Goal: Task Accomplishment & Management: Use online tool/utility

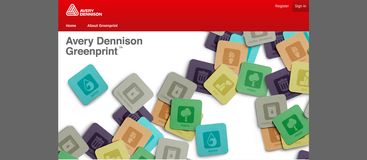
click at [297, 5] on link "Sign In" at bounding box center [300, 6] width 11 height 4
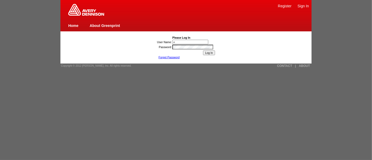
type input "[PERSON_NAME][EMAIL_ADDRESS][DOMAIN_NAME]"
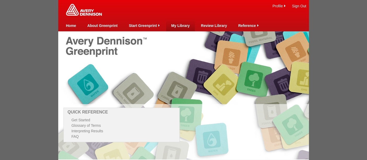
click at [179, 25] on link "My Library" at bounding box center [180, 26] width 19 height 4
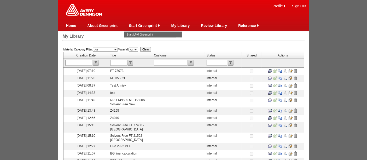
click at [121, 61] on input "text" at bounding box center [118, 63] width 17 height 6
type input "468"
click at [132, 62] on input "submit" at bounding box center [131, 63] width 6 height 6
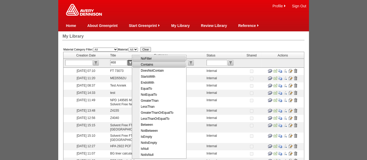
click at [146, 65] on span "Contains" at bounding box center [160, 65] width 53 height 6
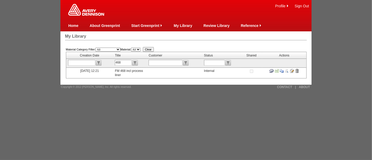
click at [292, 70] on input "image" at bounding box center [292, 71] width 4 height 4
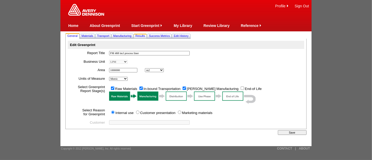
click at [145, 36] on span "Results" at bounding box center [140, 35] width 10 height 3
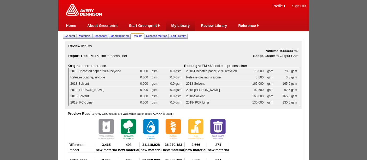
click at [184, 25] on link "My Library" at bounding box center [180, 26] width 19 height 4
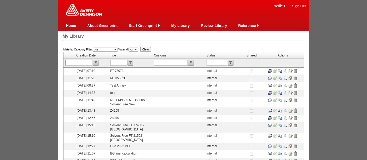
click at [121, 63] on input "text" at bounding box center [118, 63] width 17 height 6
type input "468"
click at [131, 62] on input "submit" at bounding box center [131, 63] width 6 height 6
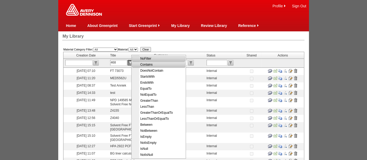
click at [145, 65] on span "Contains" at bounding box center [159, 65] width 53 height 6
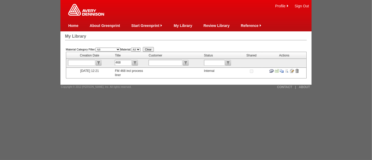
click at [282, 69] on input "image" at bounding box center [281, 71] width 4 height 4
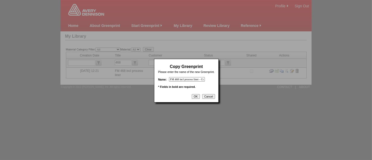
click at [182, 78] on input "FM 468 incl process liner - Copy" at bounding box center [187, 79] width 36 height 4
type input "FM 468 incl non eco process liner"
click at [196, 96] on input "OK" at bounding box center [196, 96] width 8 height 5
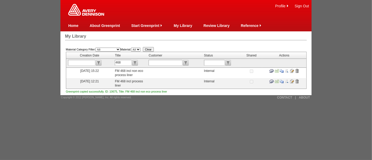
click at [290, 69] on input "image" at bounding box center [292, 71] width 4 height 4
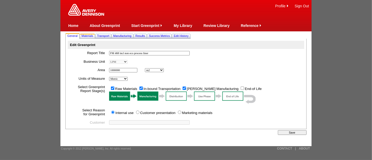
click at [89, 35] on span "Materials" at bounding box center [88, 35] width 12 height 3
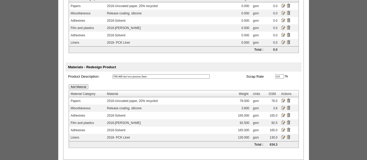
scroll to position [74, 0]
click at [285, 98] on input "image" at bounding box center [283, 100] width 4 height 4
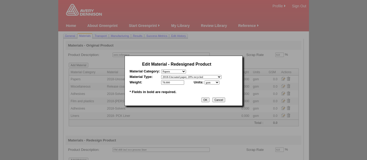
click at [222, 77] on select "- select 2018 Cotton Black 2018 Cotton White 2018-Coated double sided (C2S) 201…" at bounding box center [191, 77] width 60 height 4
select select "364"
click at [161, 75] on select "- select 2018 Cotton Black 2018 Cotton White 2018-Coated double sided (C2S) 201…" at bounding box center [191, 77] width 60 height 4
click at [210, 98] on input "OK" at bounding box center [205, 99] width 8 height 5
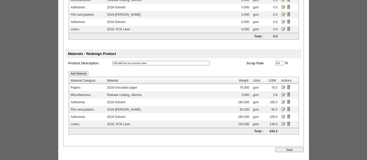
scroll to position [88, 0]
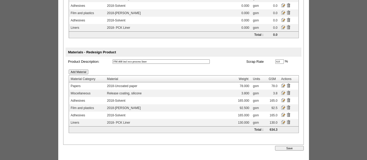
click at [292, 146] on input "Save" at bounding box center [289, 148] width 29 height 5
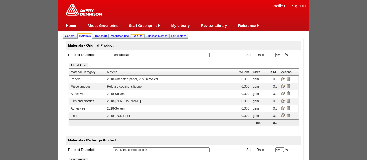
click at [143, 35] on span "Results" at bounding box center [138, 35] width 10 height 3
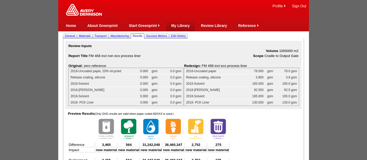
click at [181, 25] on link "My Library" at bounding box center [180, 26] width 19 height 4
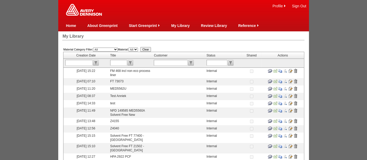
click at [121, 61] on input "text" at bounding box center [118, 63] width 17 height 6
type input "107"
click at [132, 63] on input "submit" at bounding box center [131, 63] width 6 height 6
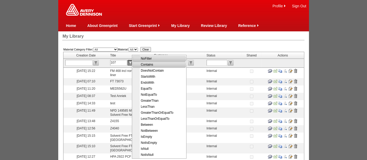
click at [145, 64] on span "Contains" at bounding box center [160, 65] width 53 height 6
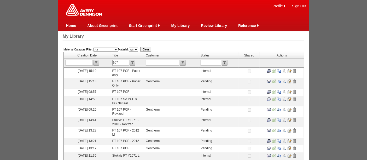
click at [291, 91] on input "image" at bounding box center [289, 92] width 4 height 4
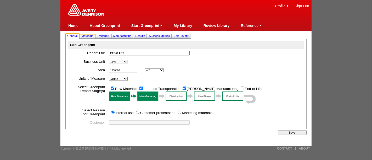
click at [88, 35] on span "Materials" at bounding box center [88, 35] width 12 height 3
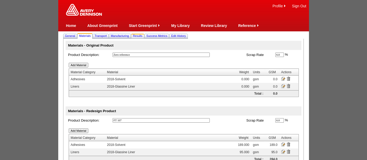
click at [143, 36] on span "Results" at bounding box center [138, 35] width 10 height 3
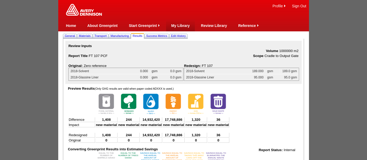
click at [180, 26] on link "My Library" at bounding box center [180, 26] width 19 height 4
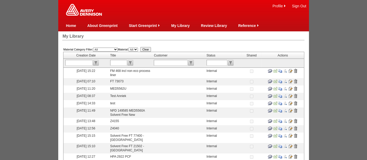
click at [119, 62] on input "text" at bounding box center [118, 63] width 17 height 6
type input "1182"
click at [133, 60] on input "submit" at bounding box center [131, 63] width 6 height 6
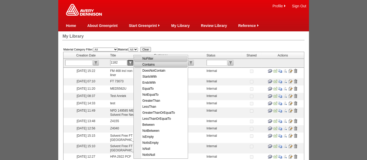
click at [146, 65] on span "Contains" at bounding box center [161, 65] width 53 height 6
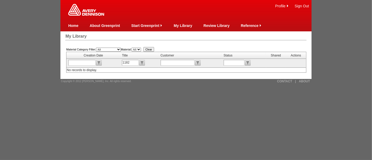
click at [131, 61] on input "1182" at bounding box center [130, 63] width 17 height 6
type input "125"
click at [141, 62] on input "submit" at bounding box center [142, 63] width 6 height 6
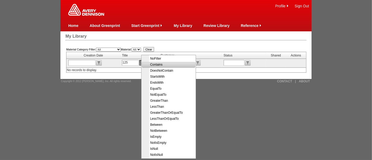
click at [156, 64] on span "Contains" at bounding box center [169, 65] width 53 height 6
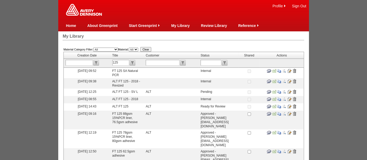
click at [292, 69] on input "image" at bounding box center [289, 71] width 4 height 4
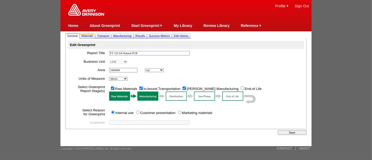
click at [89, 36] on span "Materials" at bounding box center [88, 35] width 12 height 3
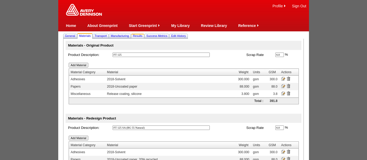
click at [143, 34] on span "Results" at bounding box center [138, 35] width 10 height 3
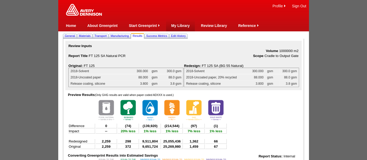
click at [179, 24] on link "My Library" at bounding box center [180, 26] width 19 height 4
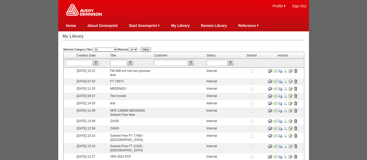
click at [118, 64] on input "text" at bounding box center [118, 63] width 17 height 6
type input "126"
click at [133, 61] on input "submit" at bounding box center [131, 63] width 6 height 6
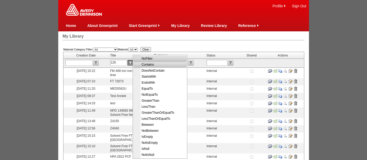
click at [150, 64] on span "Contains" at bounding box center [160, 65] width 53 height 6
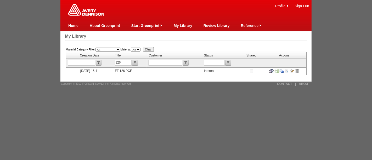
click at [291, 69] on input "image" at bounding box center [292, 71] width 4 height 4
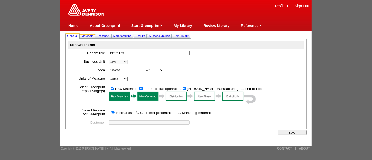
click at [88, 35] on span "Materials" at bounding box center [88, 35] width 12 height 3
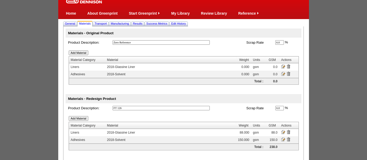
scroll to position [15, 0]
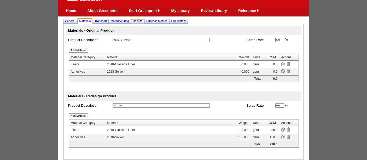
click at [143, 19] on span "Results" at bounding box center [138, 20] width 10 height 3
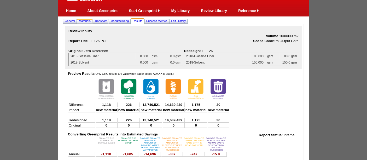
click at [88, 22] on span "Materials" at bounding box center [85, 20] width 12 height 3
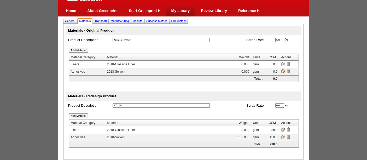
click at [178, 9] on link "My Library" at bounding box center [180, 11] width 19 height 4
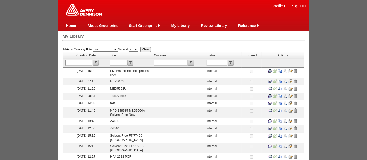
click at [117, 61] on input "text" at bounding box center [118, 63] width 17 height 6
type input "125"
click at [132, 61] on input "submit" at bounding box center [131, 63] width 6 height 6
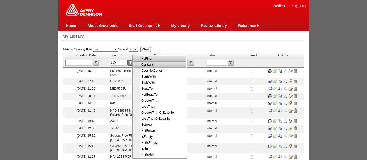
click at [146, 65] on span "Contains" at bounding box center [160, 65] width 53 height 6
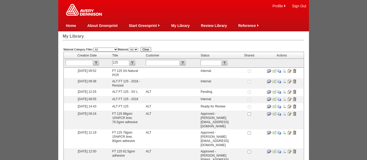
click at [292, 69] on input "image" at bounding box center [289, 71] width 4 height 4
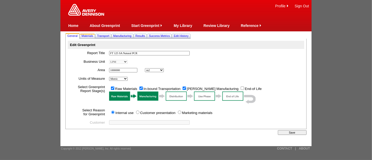
click at [86, 33] on link "Materials" at bounding box center [87, 35] width 14 height 5
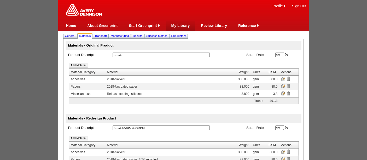
click at [183, 26] on link "My Library" at bounding box center [180, 26] width 19 height 4
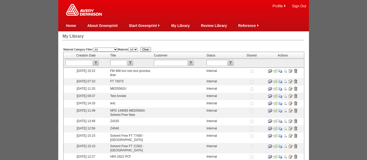
click at [123, 62] on input "text" at bounding box center [118, 63] width 17 height 6
type input "2137"
click at [133, 62] on input "submit" at bounding box center [131, 63] width 6 height 6
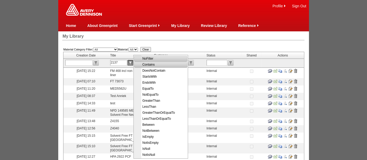
click at [149, 65] on span "Contains" at bounding box center [161, 65] width 53 height 6
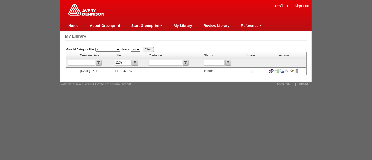
click at [292, 70] on input "image" at bounding box center [292, 71] width 4 height 4
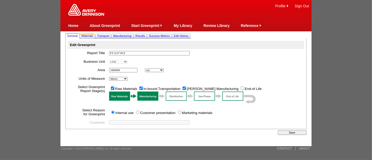
click at [84, 35] on span "Materials" at bounding box center [88, 35] width 12 height 3
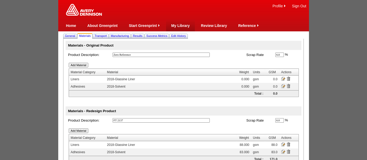
click at [183, 28] on td "My Library" at bounding box center [180, 26] width 19 height 12
click at [143, 36] on span "Results" at bounding box center [138, 35] width 10 height 3
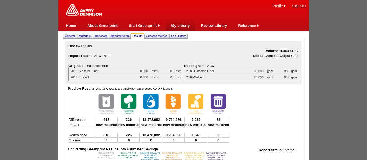
click at [184, 23] on td "My Library" at bounding box center [180, 26] width 19 height 12
click at [183, 24] on link "My Library" at bounding box center [180, 26] width 19 height 4
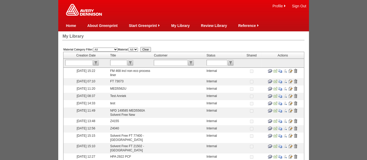
click at [115, 63] on input "text" at bounding box center [118, 63] width 17 height 6
type input "2"
type input "310A"
click at [133, 62] on input "submit" at bounding box center [131, 63] width 6 height 6
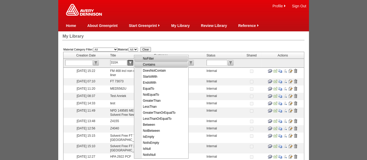
click at [147, 62] on span "Contains" at bounding box center [162, 65] width 53 height 6
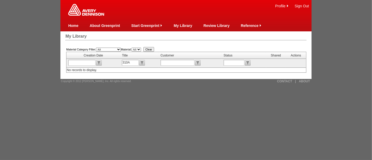
drag, startPoint x: 132, startPoint y: 61, endPoint x: 115, endPoint y: 59, distance: 17.1
click at [117, 61] on tr "310A" at bounding box center [185, 63] width 239 height 9
type input "3126"
click at [145, 64] on td "3126" at bounding box center [139, 63] width 38 height 9
click at [141, 61] on input "submit" at bounding box center [142, 63] width 6 height 6
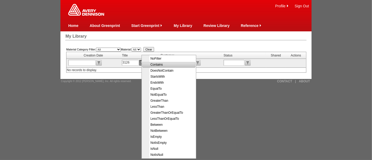
click at [156, 65] on span "Contains" at bounding box center [169, 65] width 53 height 6
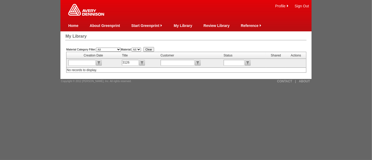
drag, startPoint x: 131, startPoint y: 61, endPoint x: 99, endPoint y: 54, distance: 32.8
click at [107, 60] on tr "3126" at bounding box center [185, 63] width 239 height 9
type input "7025"
click at [143, 61] on input "submit" at bounding box center [142, 63] width 6 height 6
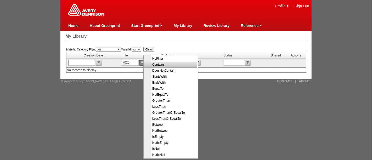
click at [159, 62] on span "Contains" at bounding box center [171, 65] width 53 height 6
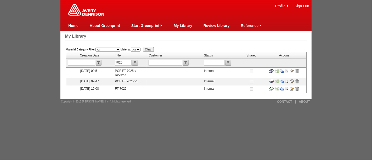
click at [292, 70] on input "image" at bounding box center [292, 71] width 4 height 4
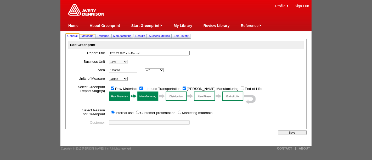
click at [91, 36] on span "Materials" at bounding box center [88, 35] width 12 height 3
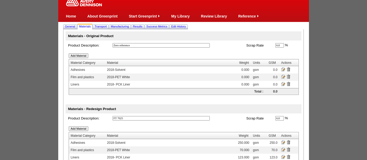
scroll to position [5, 0]
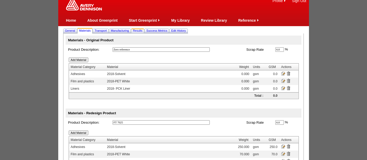
click at [143, 31] on span "Results" at bounding box center [138, 30] width 10 height 3
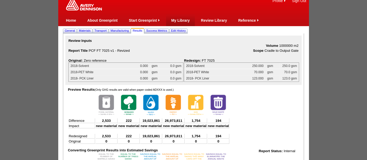
click at [187, 19] on link "My Library" at bounding box center [180, 20] width 19 height 4
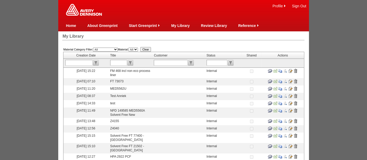
click at [121, 62] on input "text" at bounding box center [118, 63] width 17 height 6
type input "73048"
click at [132, 62] on input "submit" at bounding box center [131, 63] width 6 height 6
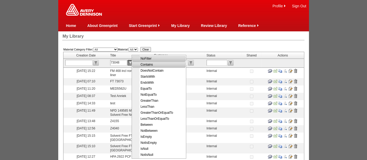
click at [144, 65] on span "Contains" at bounding box center [159, 65] width 53 height 6
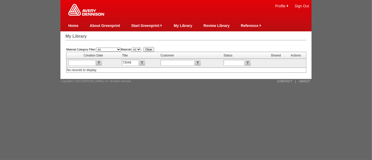
drag, startPoint x: 136, startPoint y: 61, endPoint x: 110, endPoint y: 57, distance: 25.9
click at [113, 60] on tr "73048" at bounding box center [185, 63] width 239 height 9
type input "7364"
click at [142, 60] on input "submit" at bounding box center [142, 63] width 6 height 6
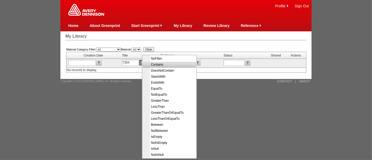
click at [162, 66] on span "Contains" at bounding box center [169, 65] width 53 height 6
